Goal: Check status: Check status

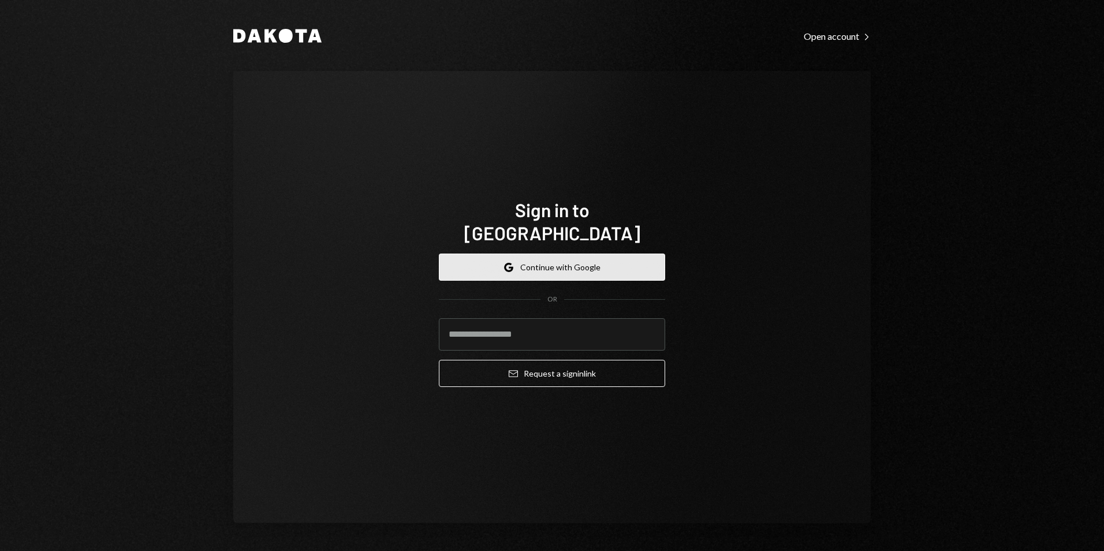
click at [546, 253] on button "Google Continue with Google" at bounding box center [552, 266] width 226 height 27
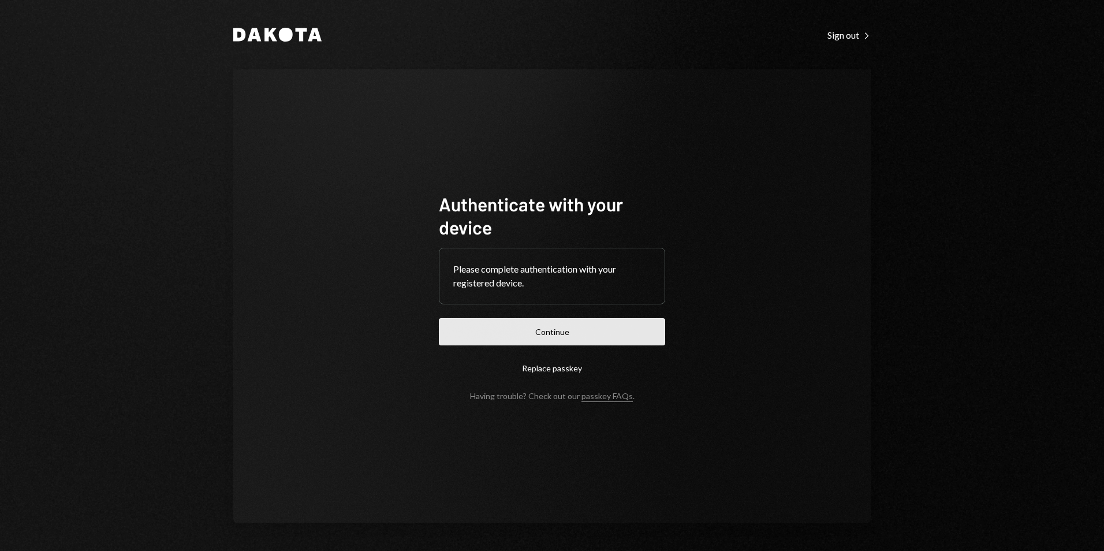
click at [598, 333] on button "Continue" at bounding box center [552, 331] width 226 height 27
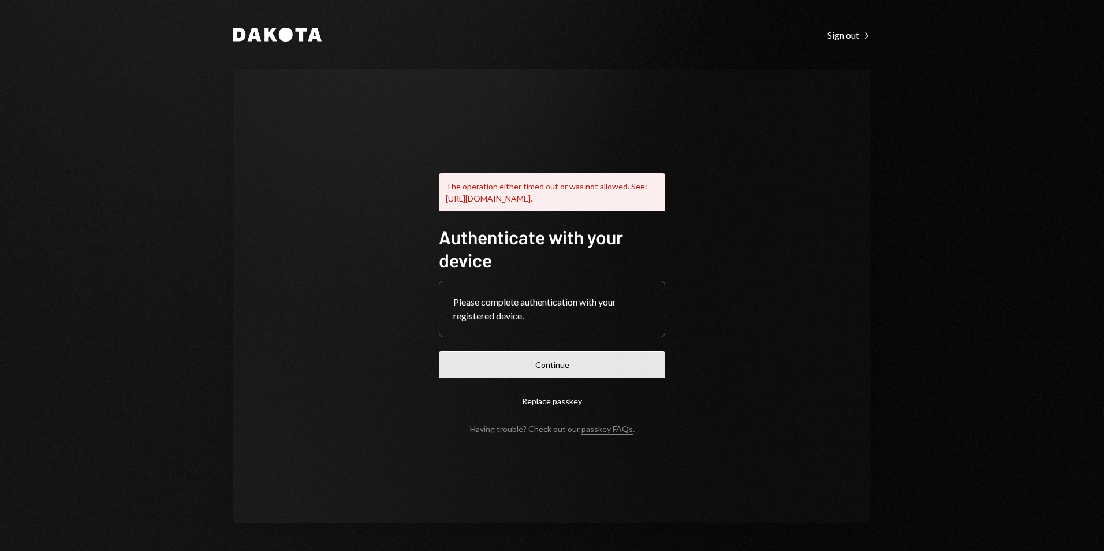
click at [543, 378] on button "Continue" at bounding box center [552, 364] width 226 height 27
click at [576, 372] on button "Continue" at bounding box center [552, 364] width 226 height 27
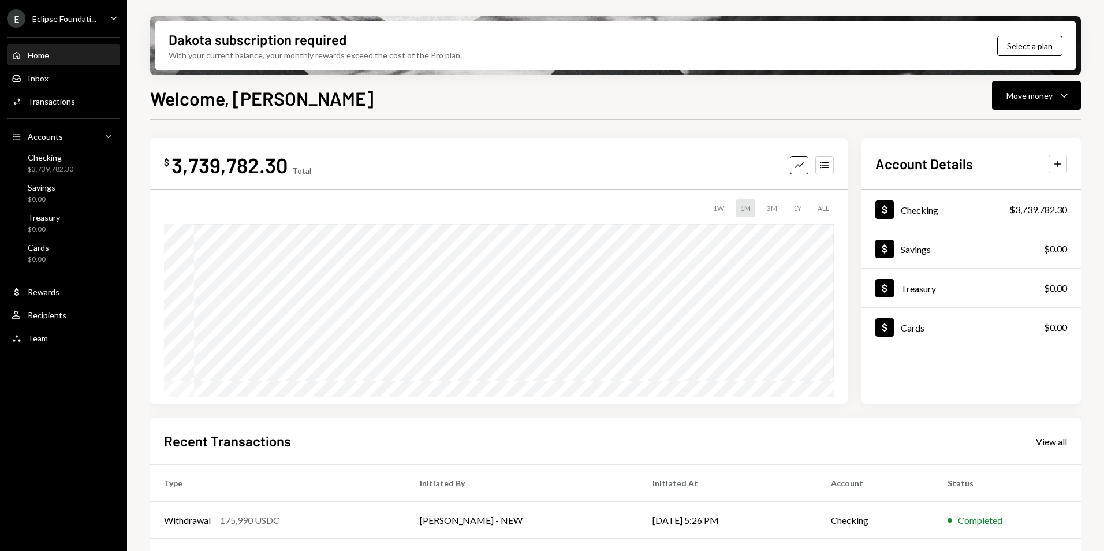
click at [89, 24] on div "E Eclipse Foundati..." at bounding box center [51, 18] width 89 height 18
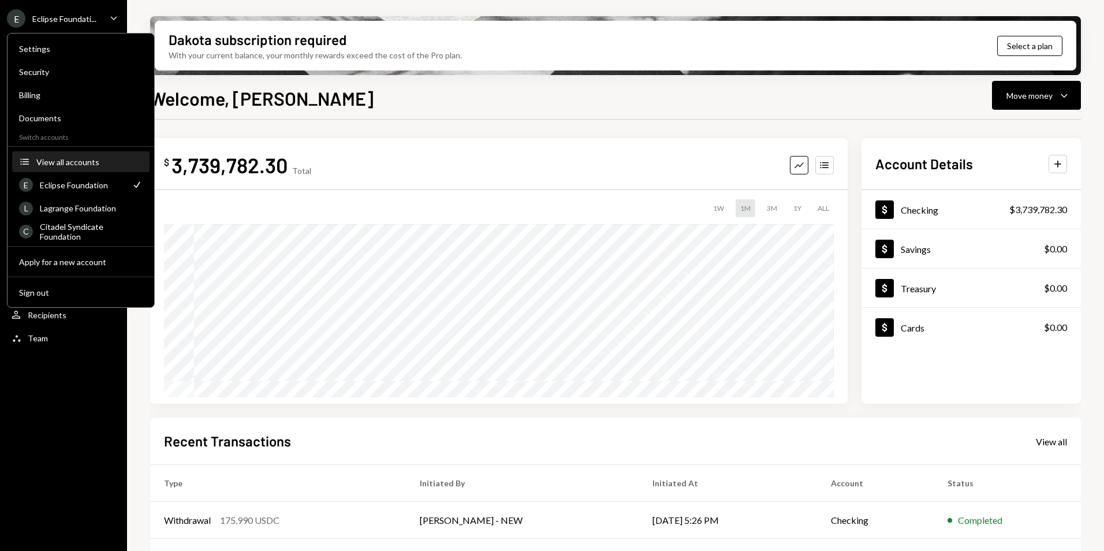
click at [65, 168] on button "Accounts View all accounts" at bounding box center [80, 162] width 137 height 21
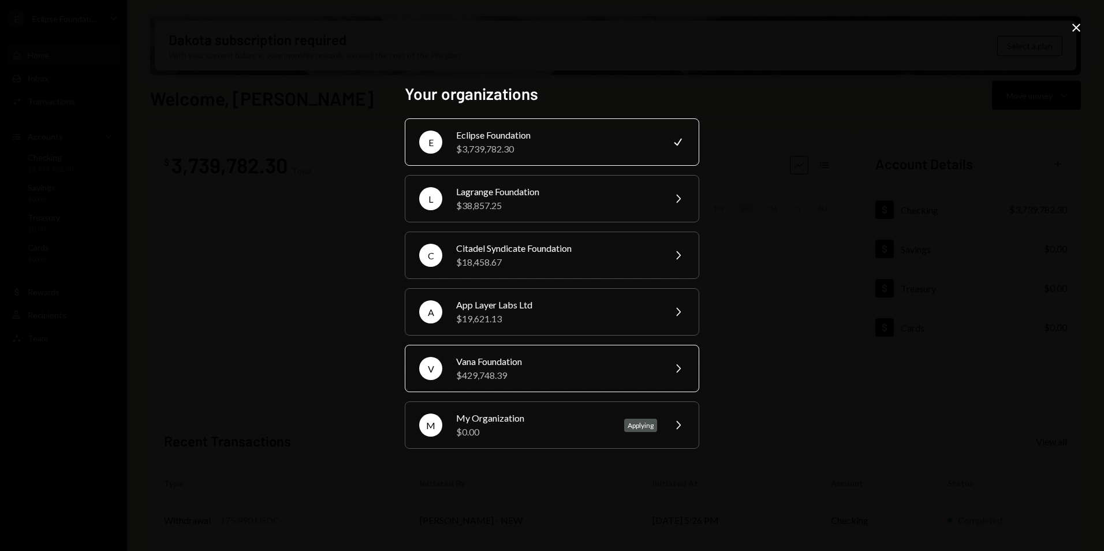
click at [525, 362] on div "Vana Foundation" at bounding box center [556, 362] width 201 height 14
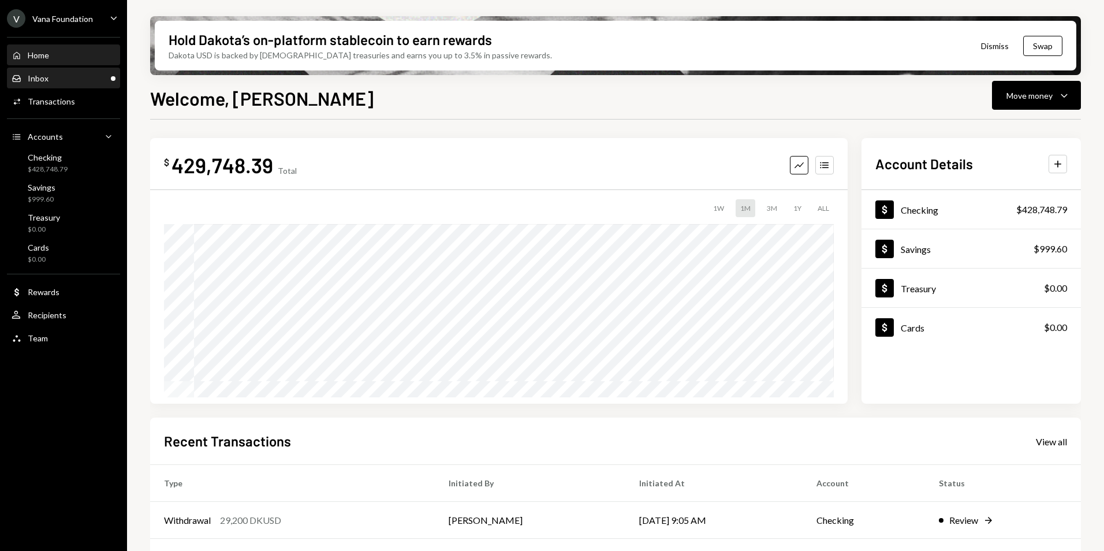
click at [90, 82] on div "Inbox Inbox" at bounding box center [64, 78] width 104 height 10
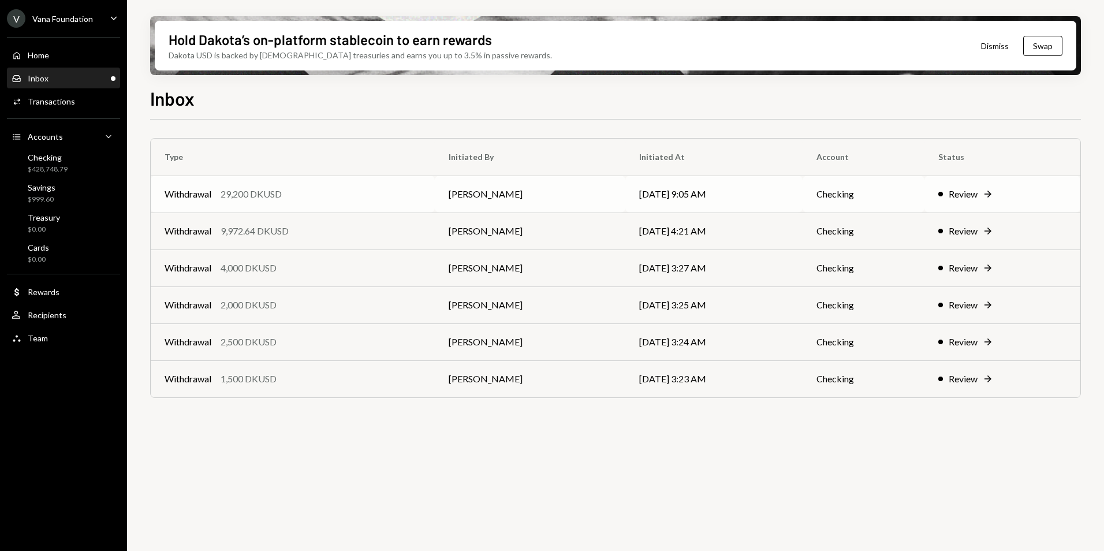
click at [370, 191] on div "Withdrawal 29,200 DKUSD" at bounding box center [293, 194] width 256 height 14
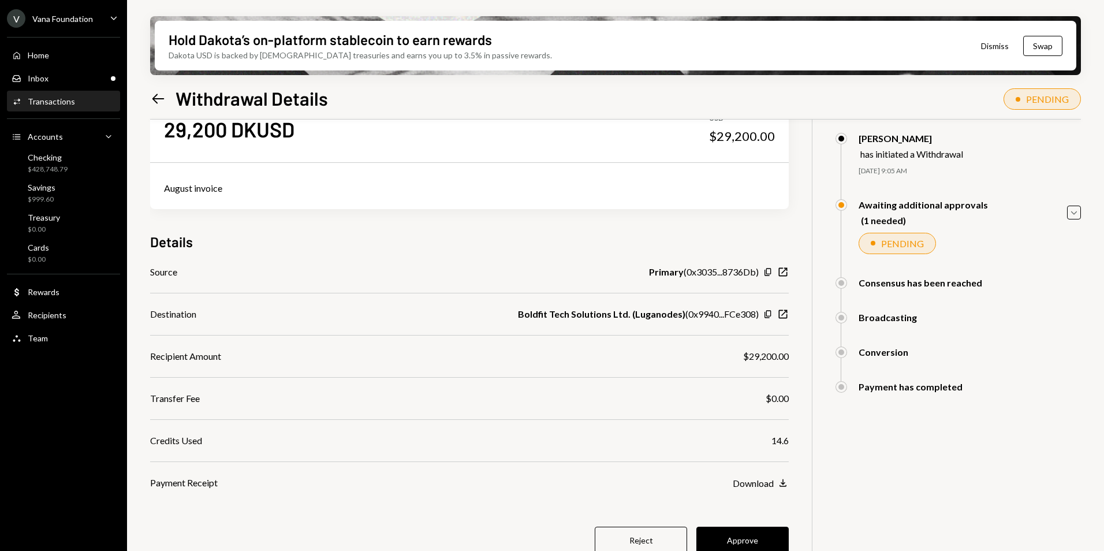
scroll to position [92, 0]
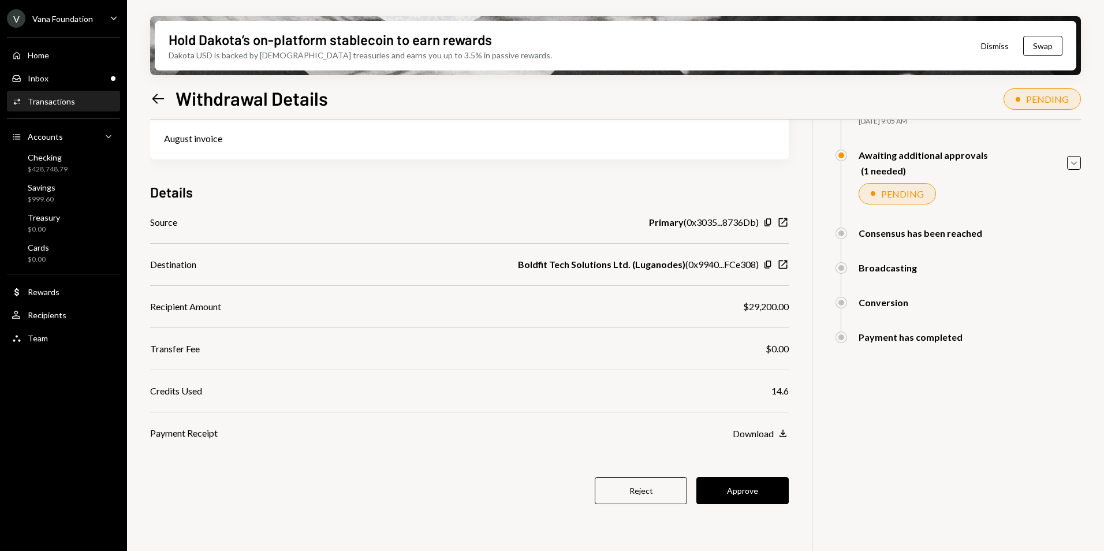
click at [70, 14] on div "Vana Foundation" at bounding box center [62, 19] width 61 height 10
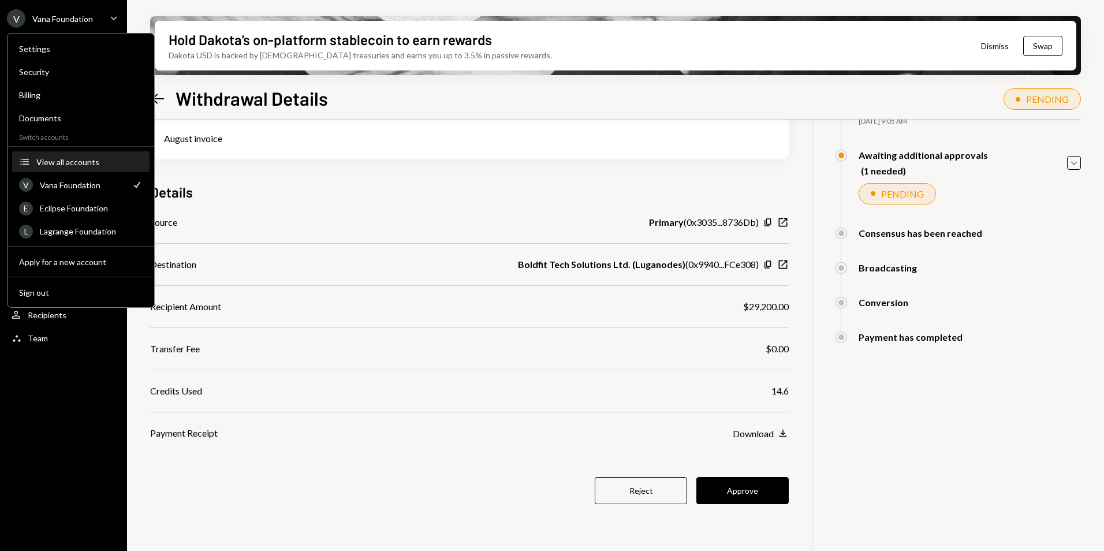
click at [62, 164] on div "View all accounts" at bounding box center [89, 162] width 106 height 10
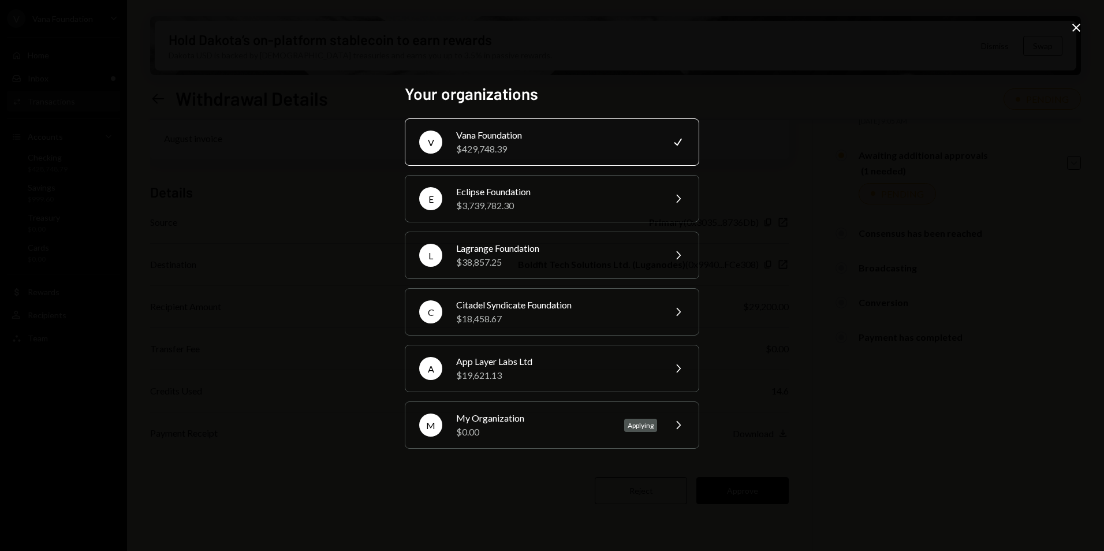
click at [1078, 27] on icon at bounding box center [1076, 28] width 8 height 8
